Goal: Find contact information: Find contact information

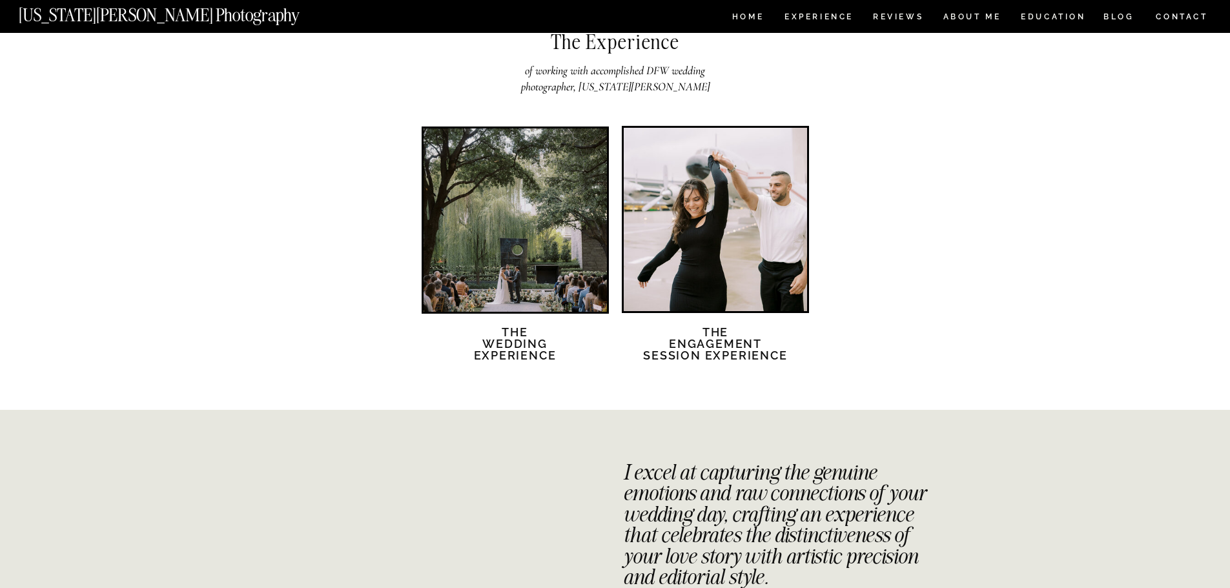
scroll to position [2195, 0]
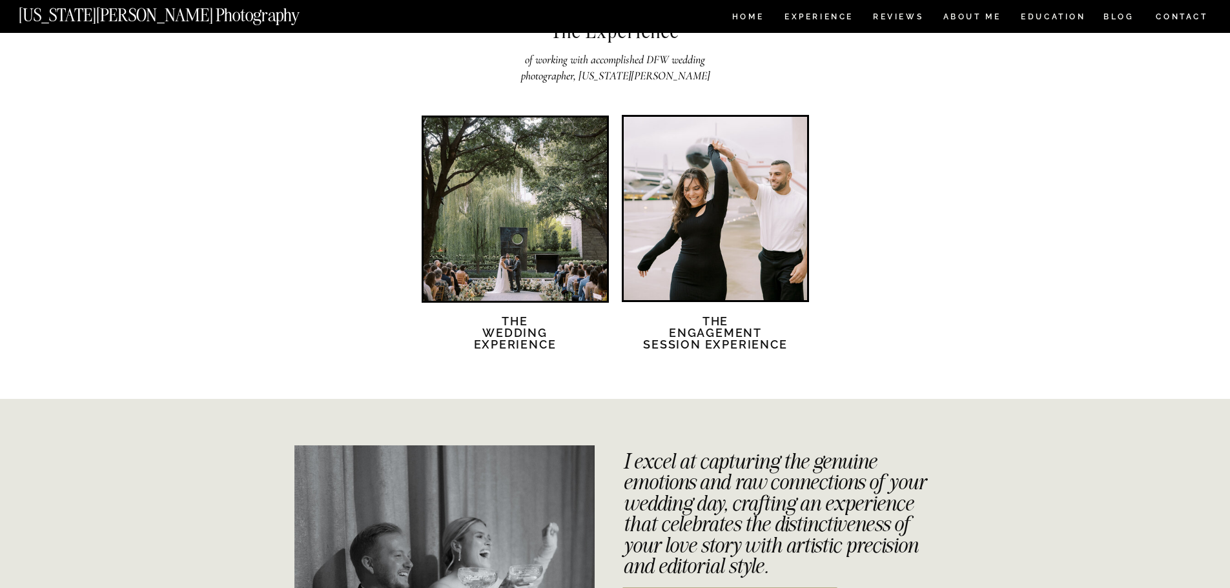
click at [520, 207] on div at bounding box center [514, 208] width 183 height 183
click at [827, 19] on nav "Experience" at bounding box center [818, 18] width 68 height 11
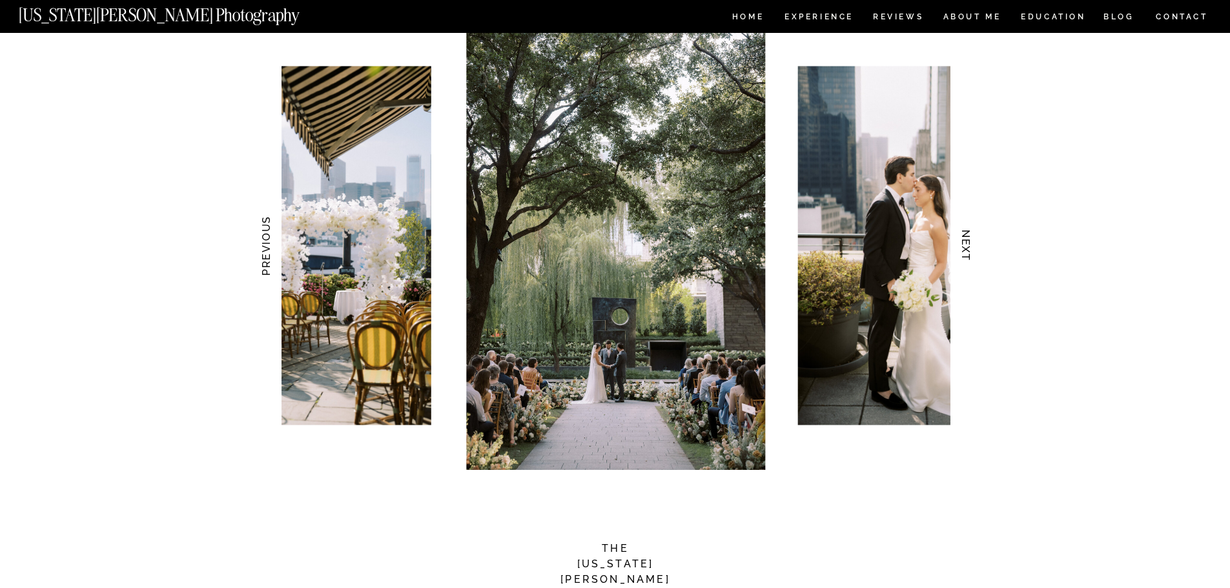
scroll to position [1226, 0]
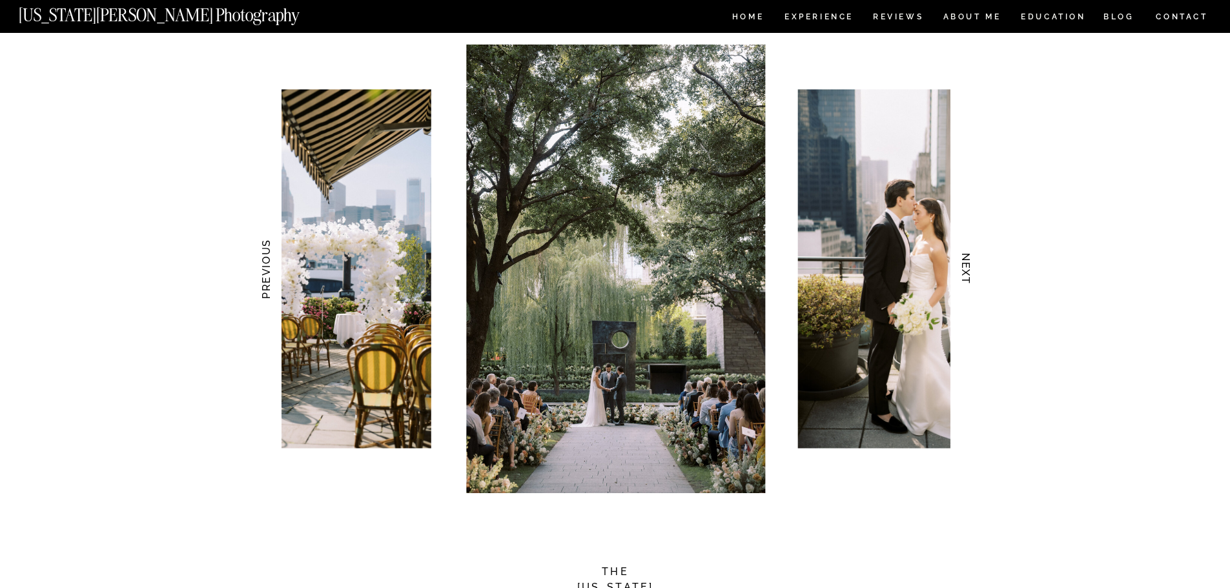
click at [962, 265] on h3 "NEXT" at bounding box center [966, 268] width 14 height 81
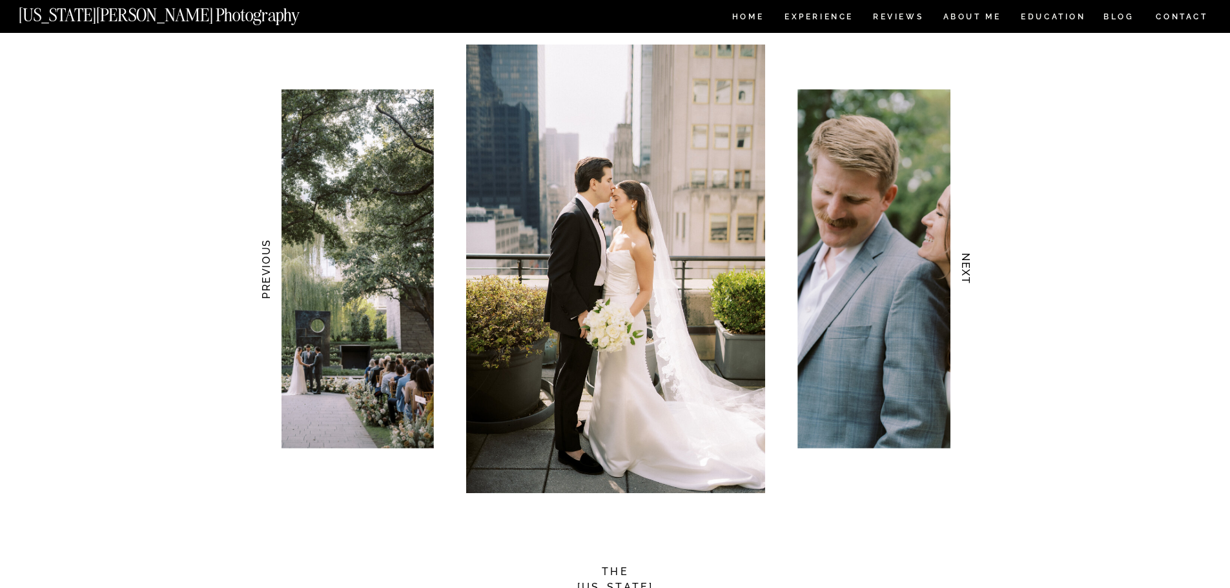
click at [969, 259] on h3 "NEXT" at bounding box center [966, 268] width 14 height 81
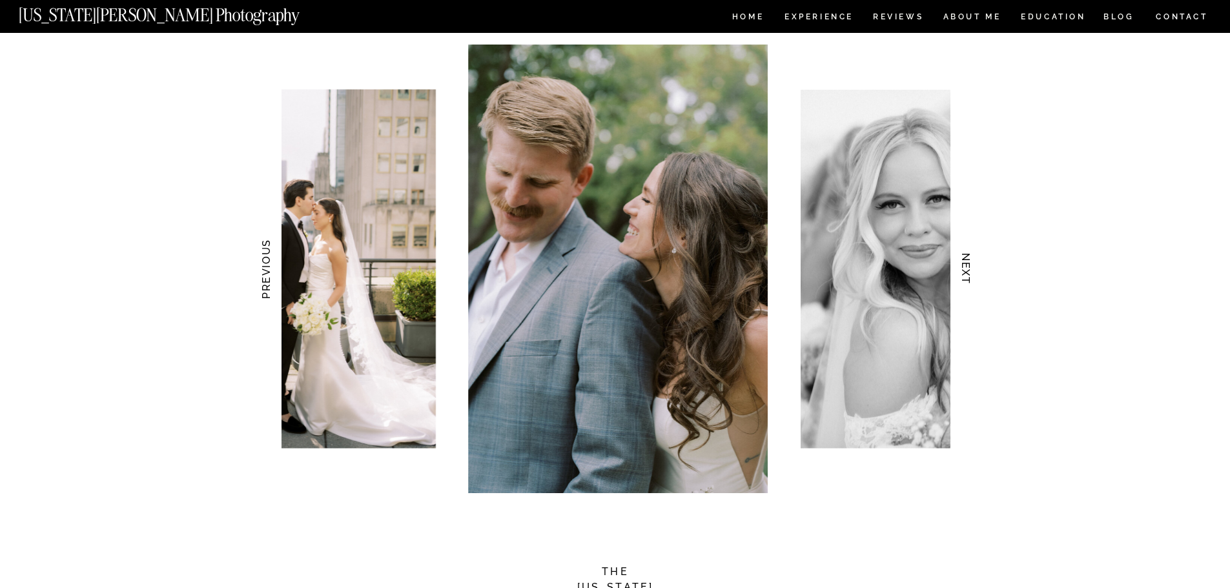
click at [969, 259] on h3 "NEXT" at bounding box center [966, 268] width 14 height 81
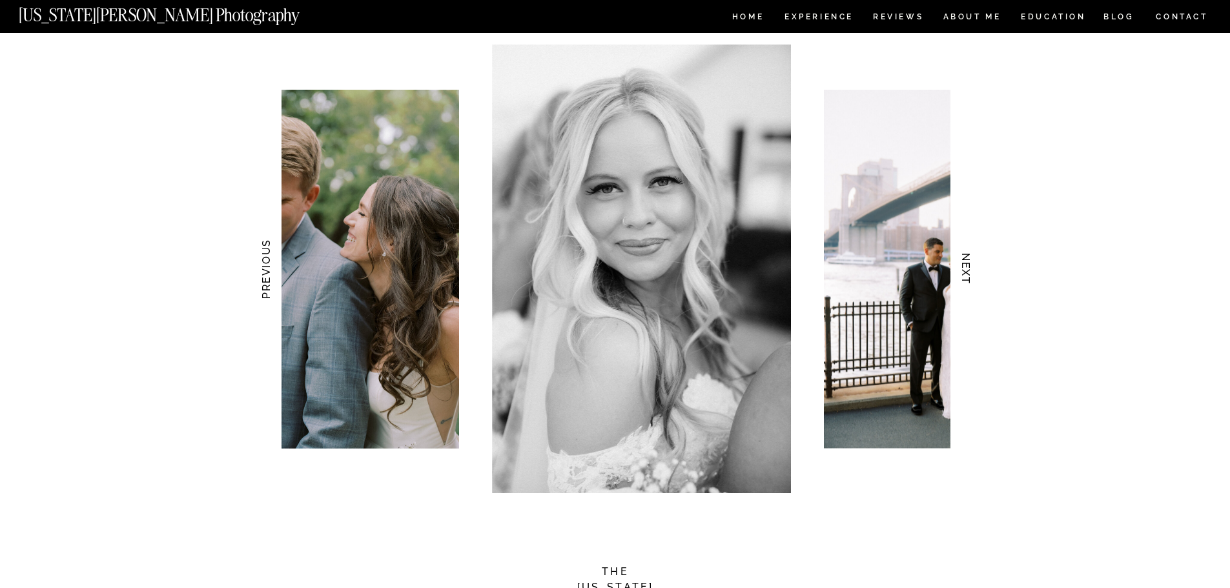
click at [969, 259] on h3 "NEXT" at bounding box center [966, 268] width 14 height 81
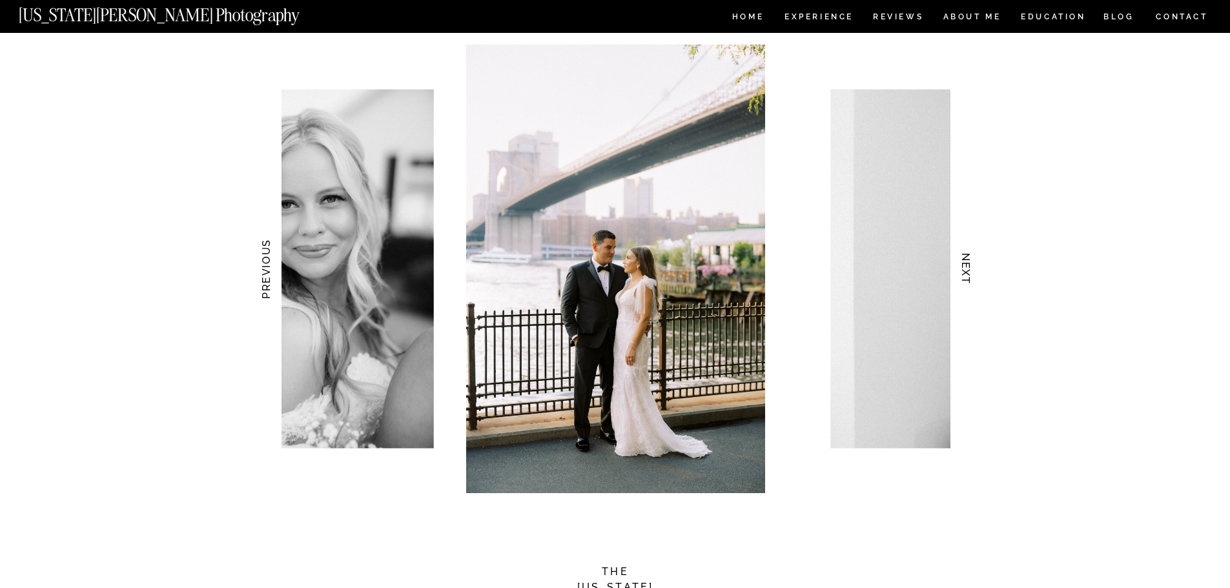
click at [969, 259] on h3 "NEXT" at bounding box center [966, 268] width 14 height 81
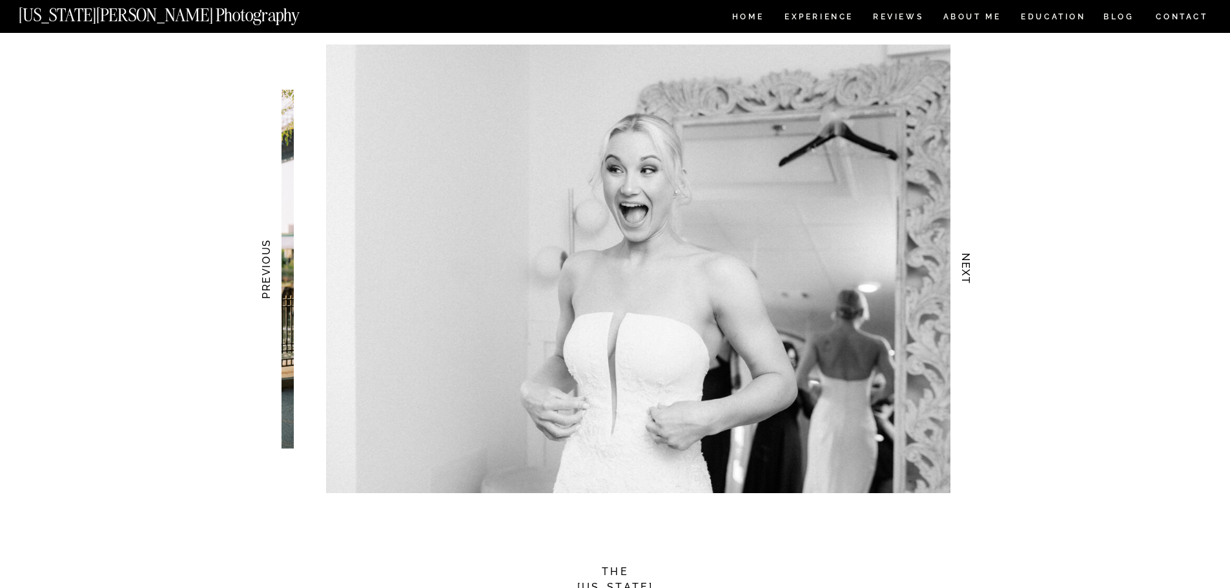
click at [969, 259] on h3 "NEXT" at bounding box center [966, 268] width 14 height 81
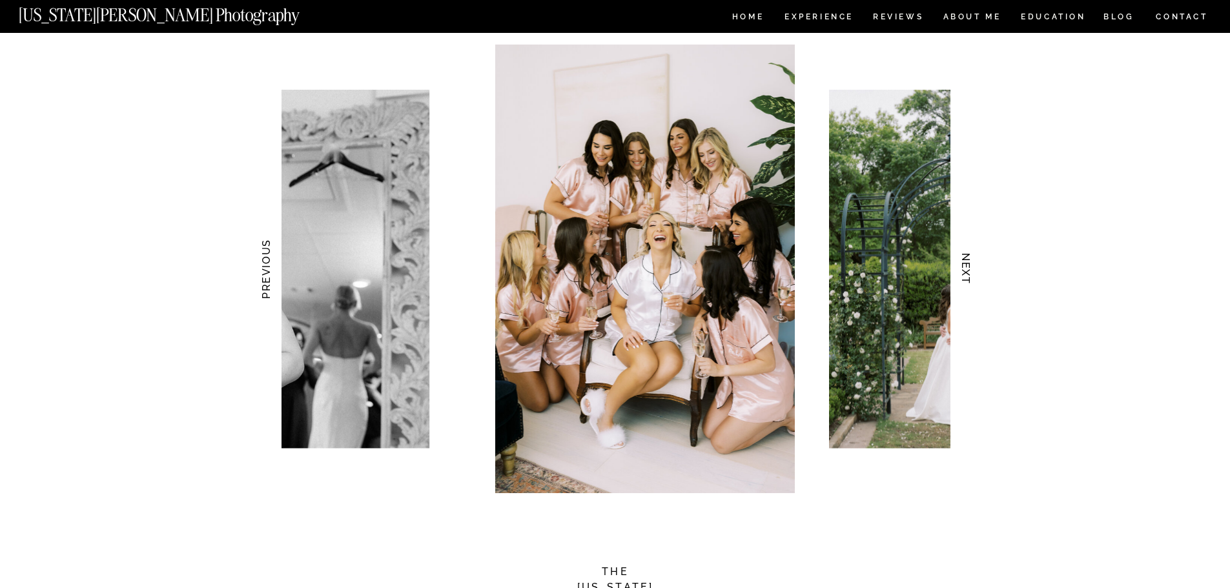
click at [969, 259] on h3 "NEXT" at bounding box center [966, 268] width 14 height 81
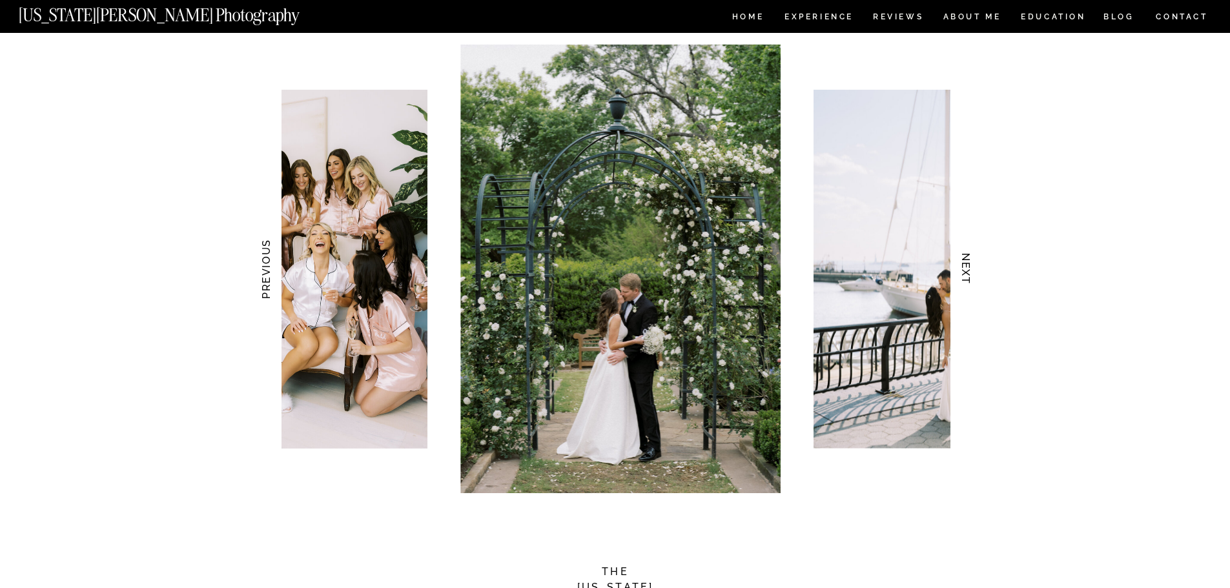
click at [969, 259] on h3 "NEXT" at bounding box center [966, 268] width 14 height 81
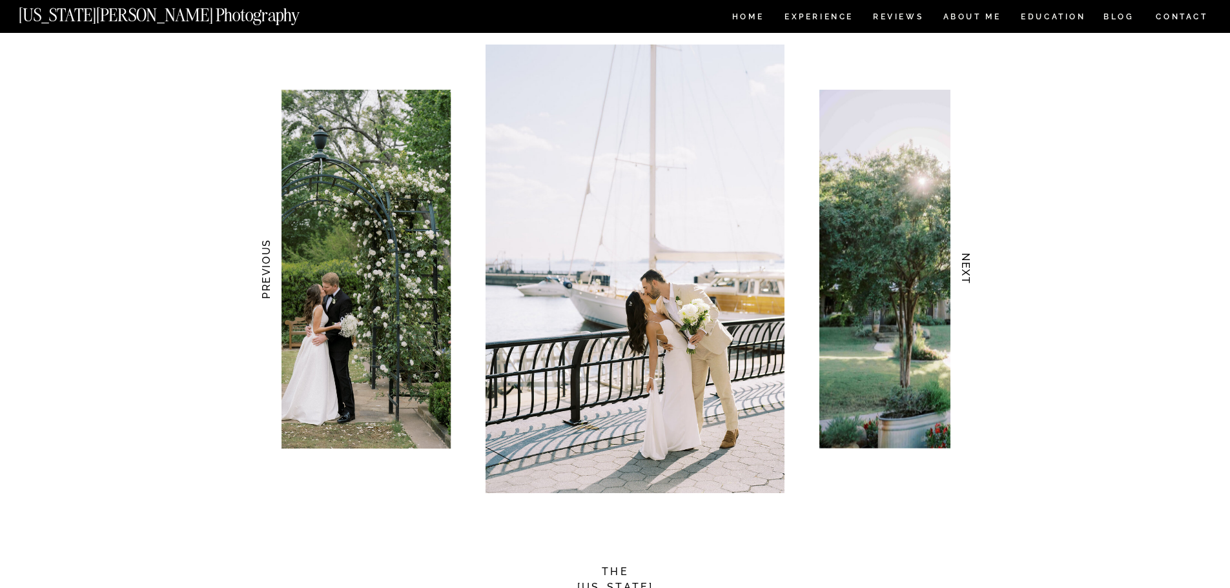
click at [969, 259] on h3 "NEXT" at bounding box center [966, 268] width 14 height 81
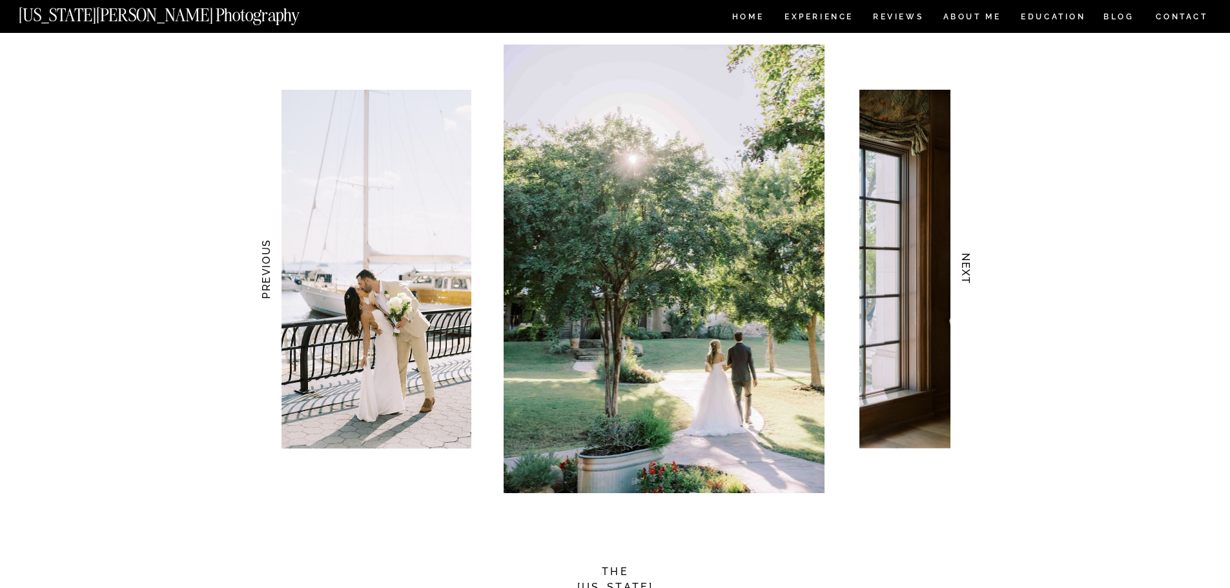
click at [969, 259] on h3 "NEXT" at bounding box center [966, 268] width 14 height 81
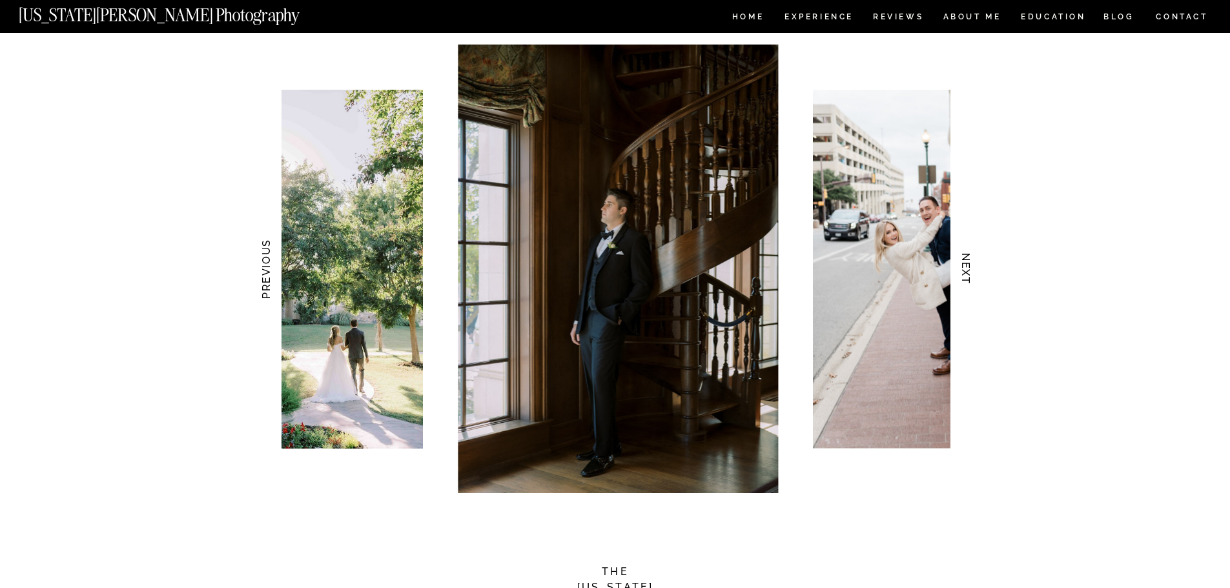
click at [969, 259] on h3 "NEXT" at bounding box center [966, 268] width 14 height 81
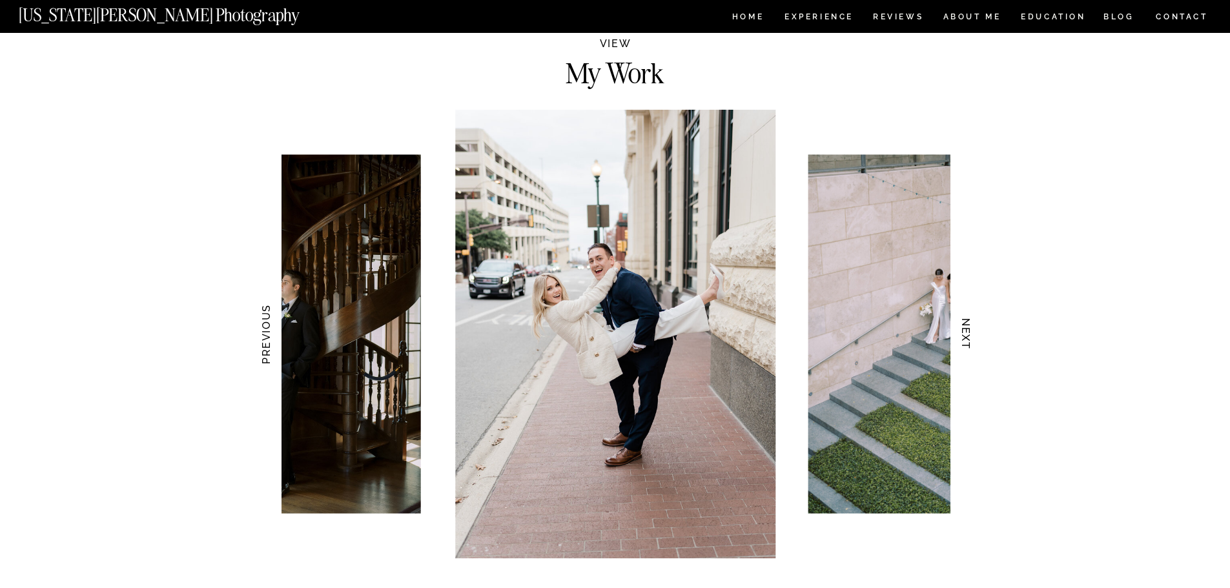
scroll to position [1162, 0]
click at [1166, 17] on nav "CONTACT" at bounding box center [1182, 17] width 54 height 14
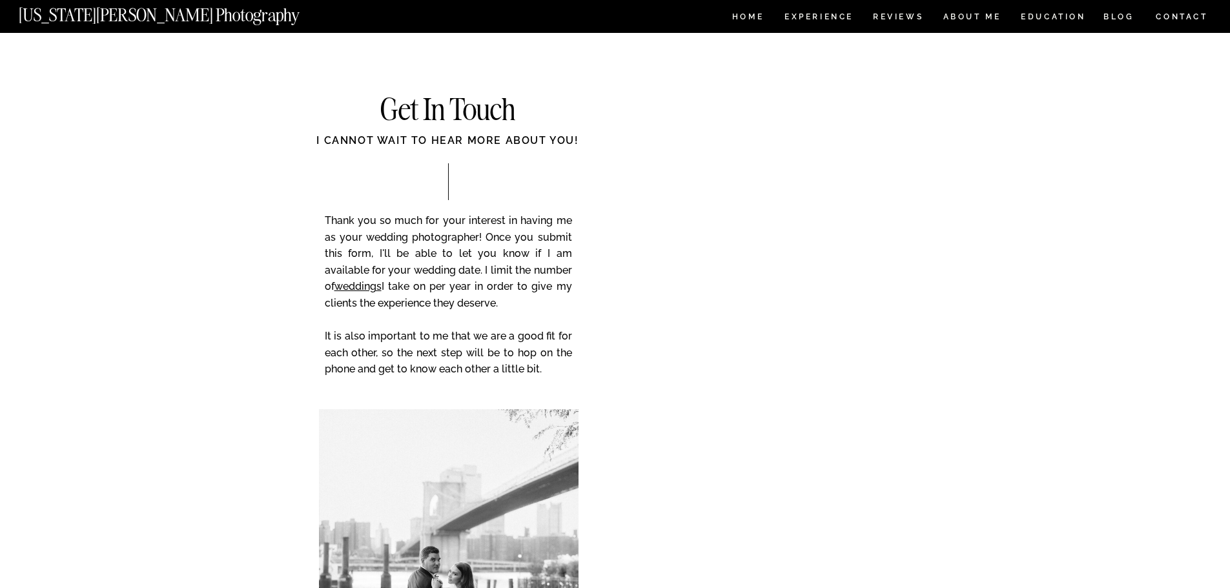
click at [483, 264] on p "Thank you so much for your interest in having me as your wedding photographer! …" at bounding box center [448, 303] width 247 height 183
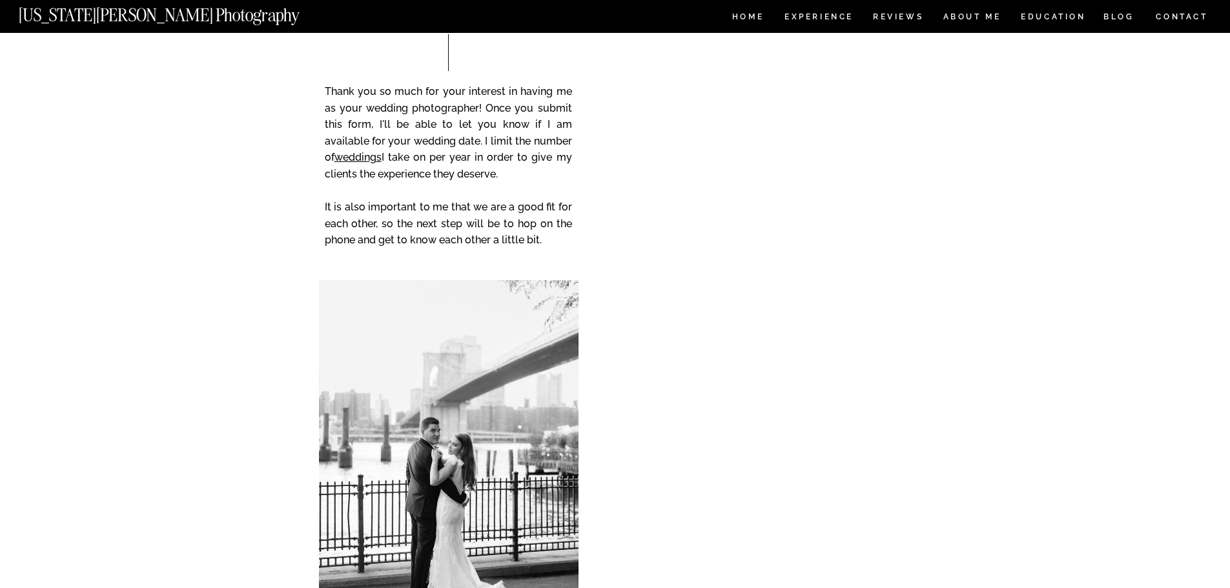
scroll to position [194, 0]
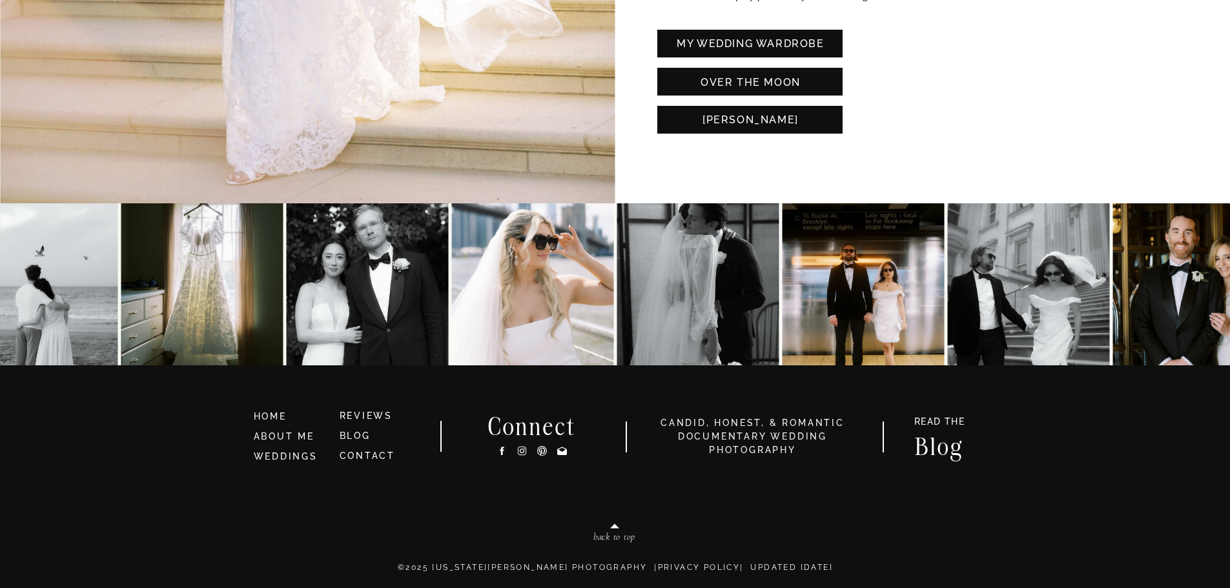
scroll to position [3041, 0]
